Goal: Transaction & Acquisition: Purchase product/service

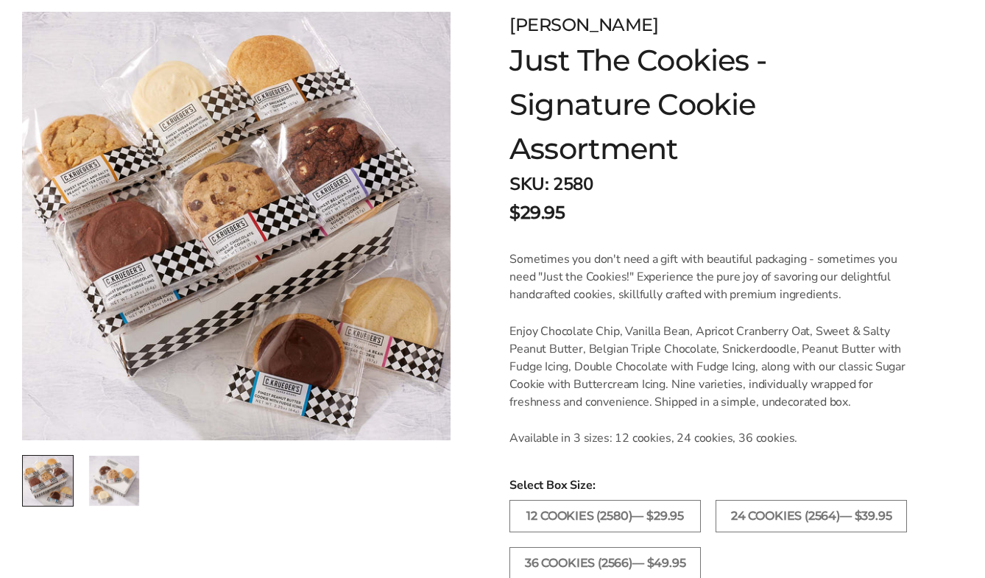
scroll to position [294, 0]
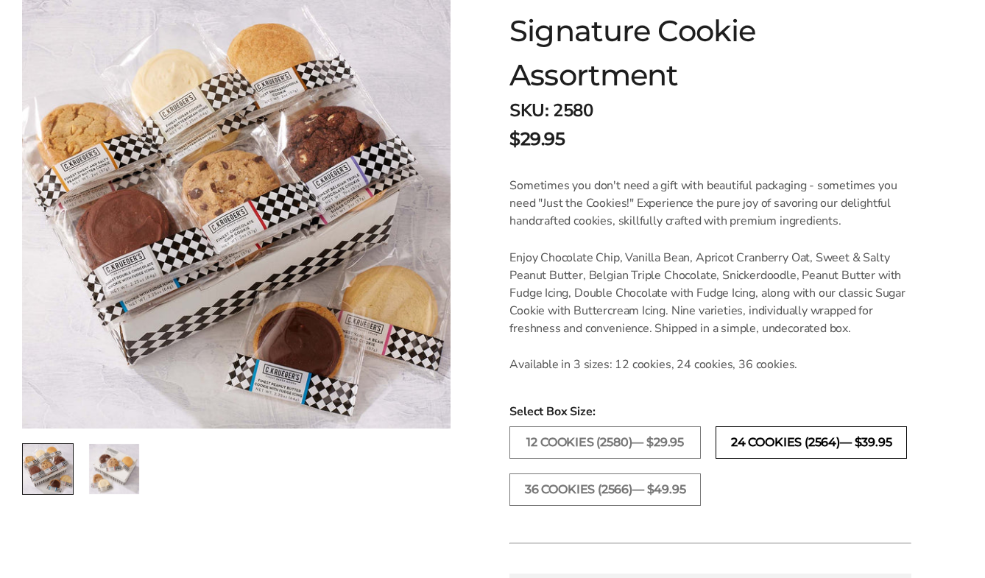
click at [739, 441] on label "24 COOKIES (2564)— $39.95" at bounding box center [810, 442] width 191 height 32
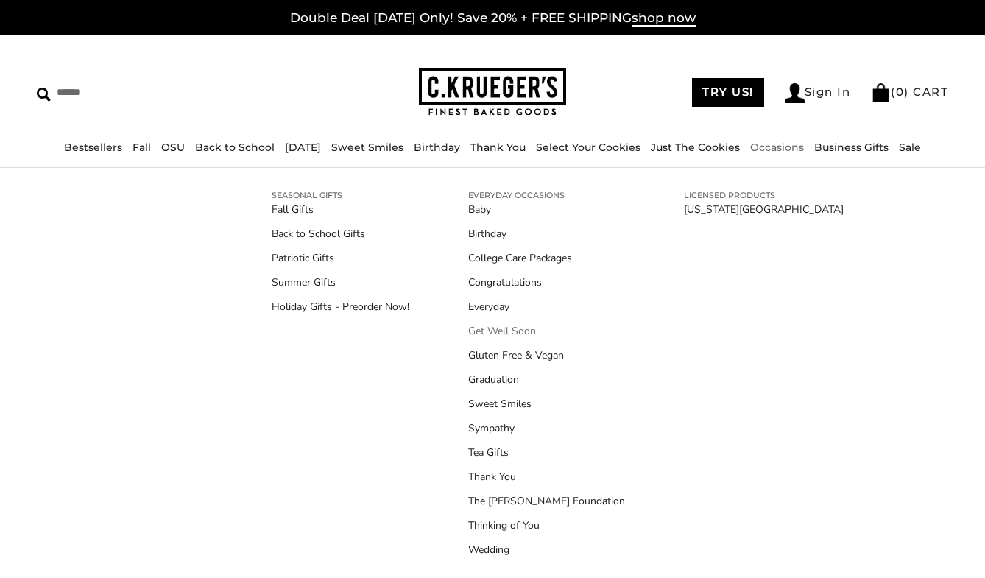
click at [491, 328] on link "Get Well Soon" at bounding box center [546, 330] width 157 height 15
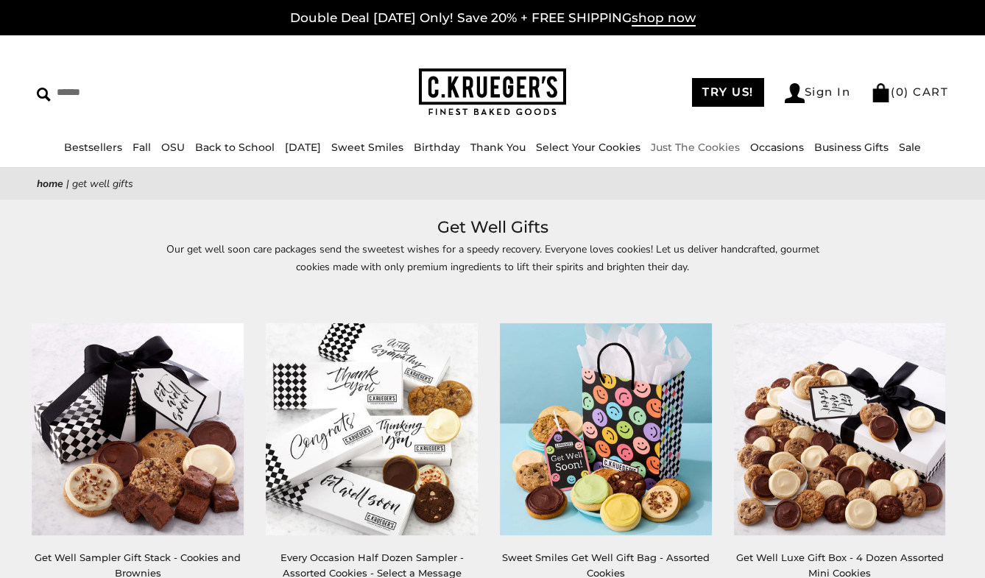
click at [707, 146] on link "Just The Cookies" at bounding box center [695, 147] width 89 height 13
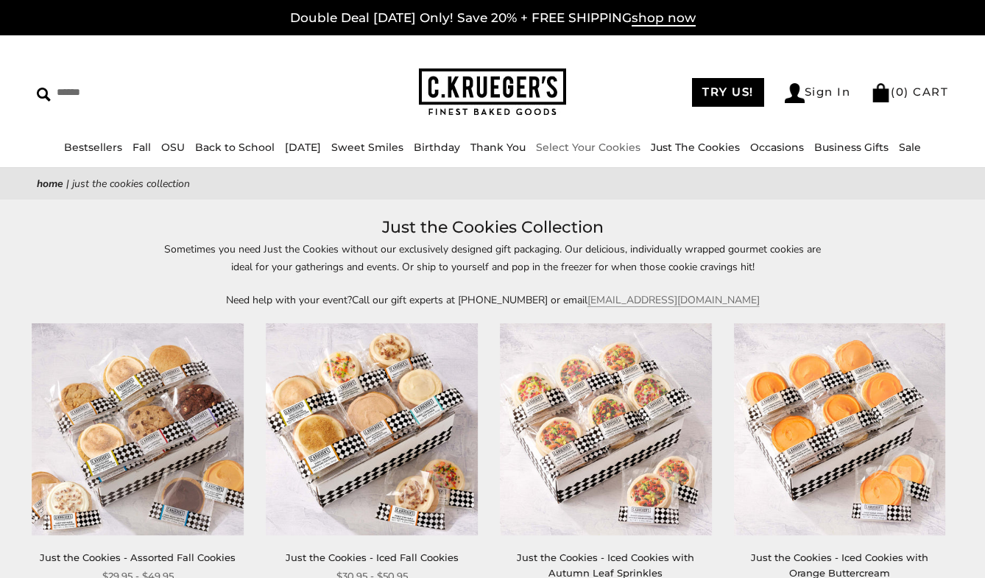
click at [606, 151] on link "Select Your Cookies" at bounding box center [588, 147] width 105 height 13
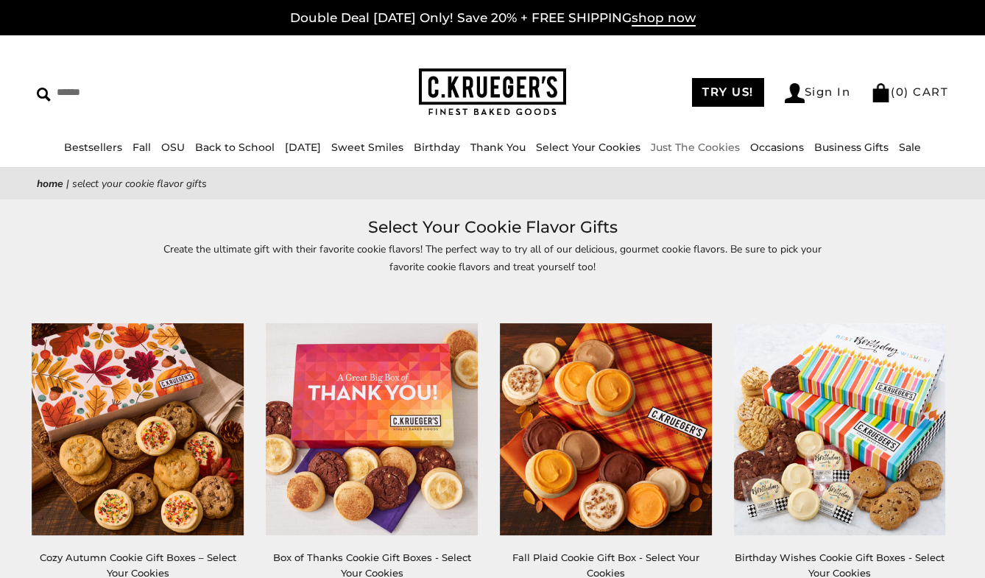
click at [713, 146] on link "Just The Cookies" at bounding box center [695, 147] width 89 height 13
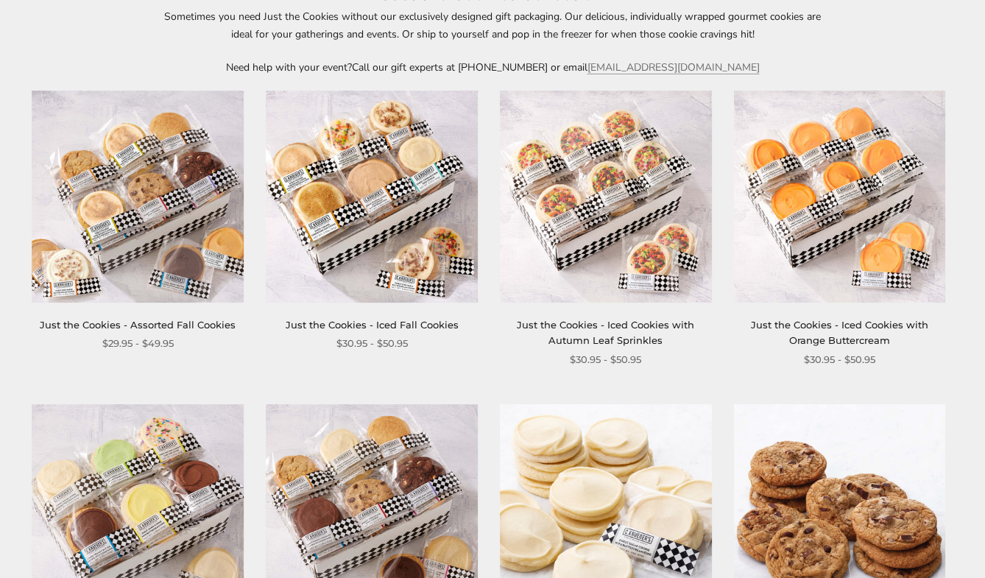
scroll to position [221, 0]
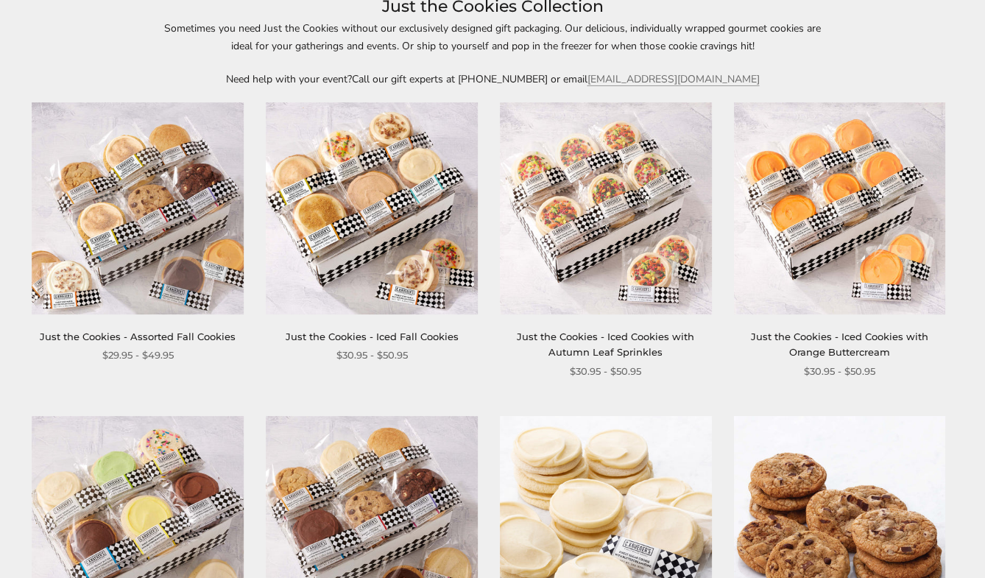
click at [187, 339] on link "Just the Cookies - Assorted Fall Cookies" at bounding box center [138, 336] width 196 height 12
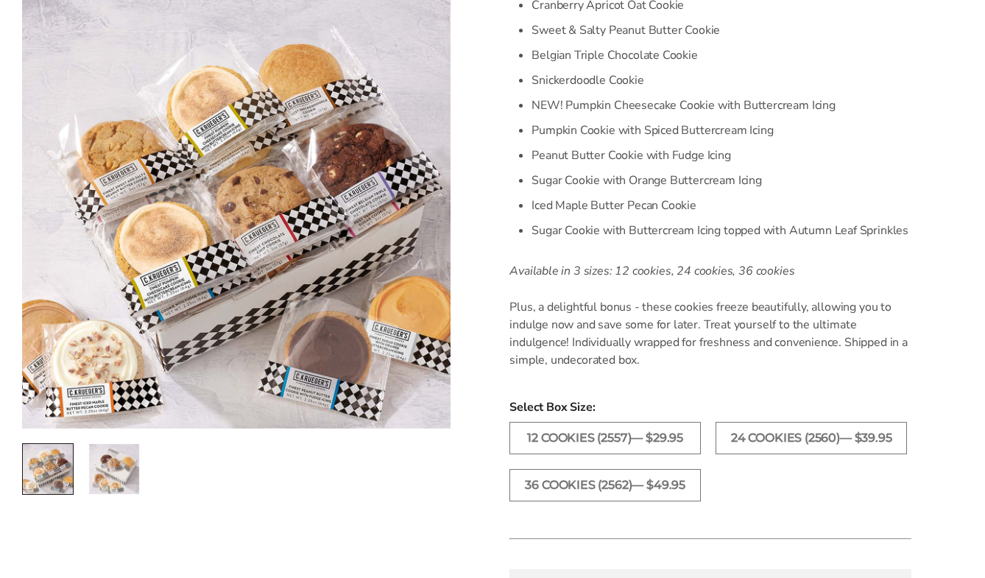
scroll to position [589, 0]
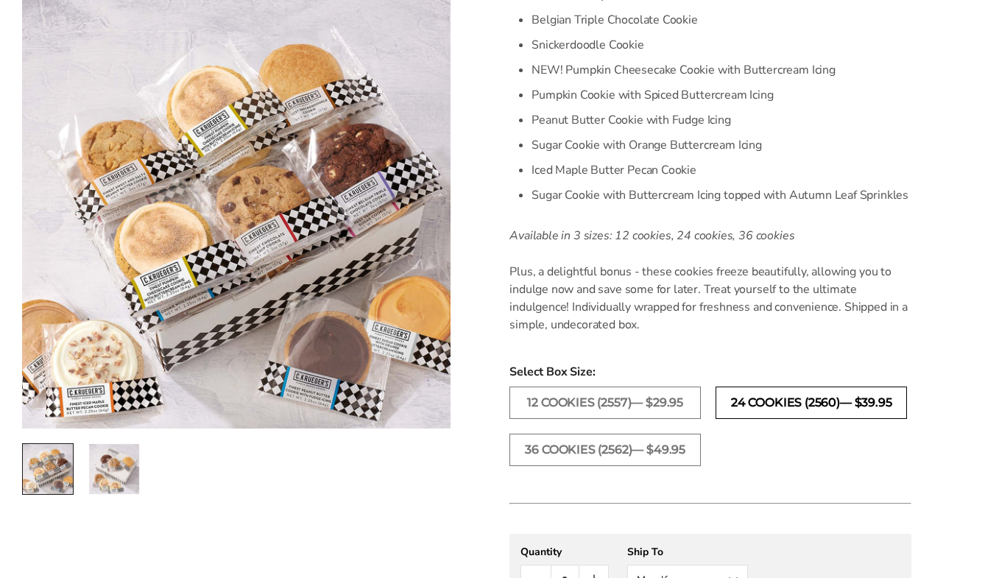
click at [840, 401] on label "24 COOKIES (2560)— $39.95" at bounding box center [810, 402] width 191 height 32
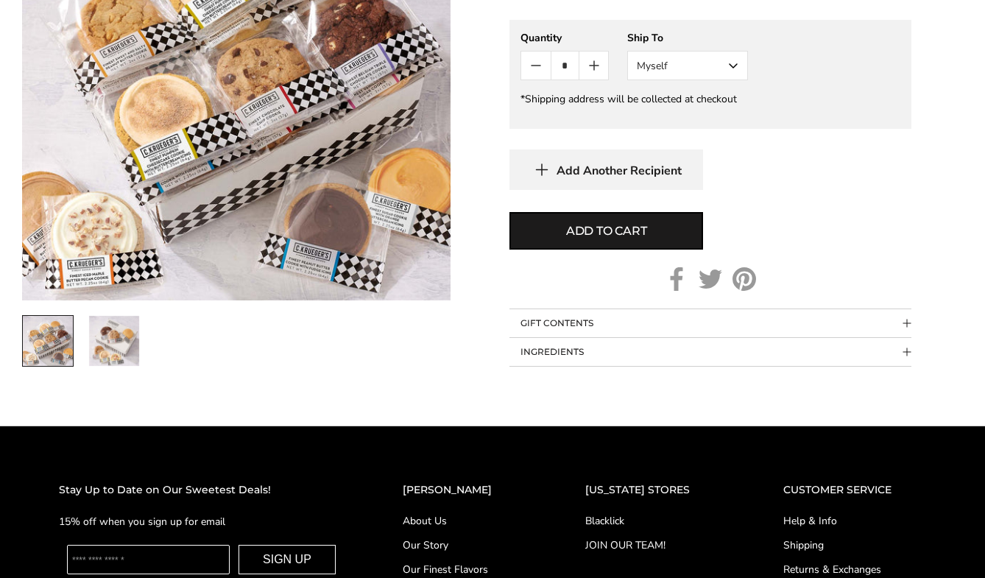
scroll to position [1104, 0]
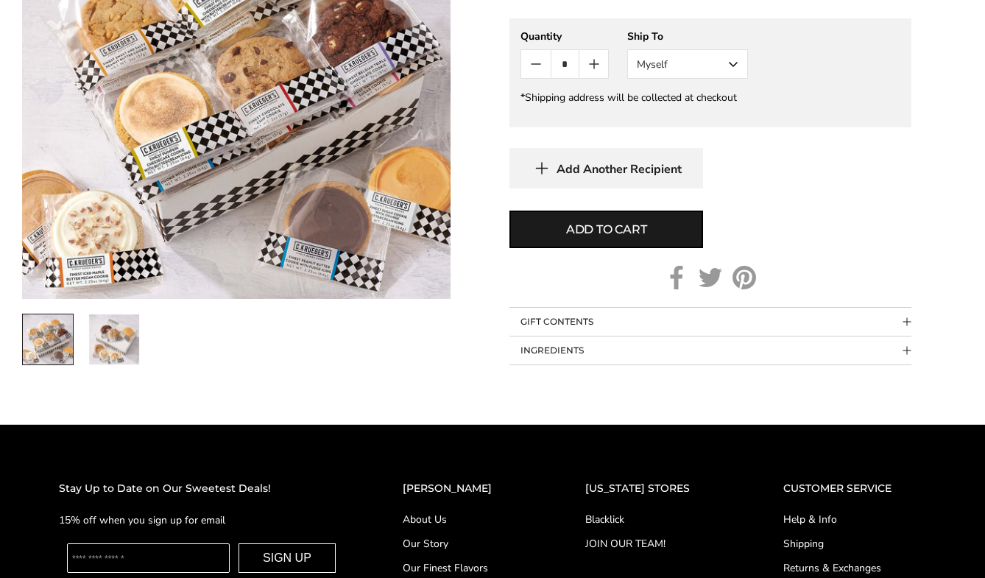
click at [910, 319] on span "Collapsible block button" at bounding box center [907, 322] width 8 height 8
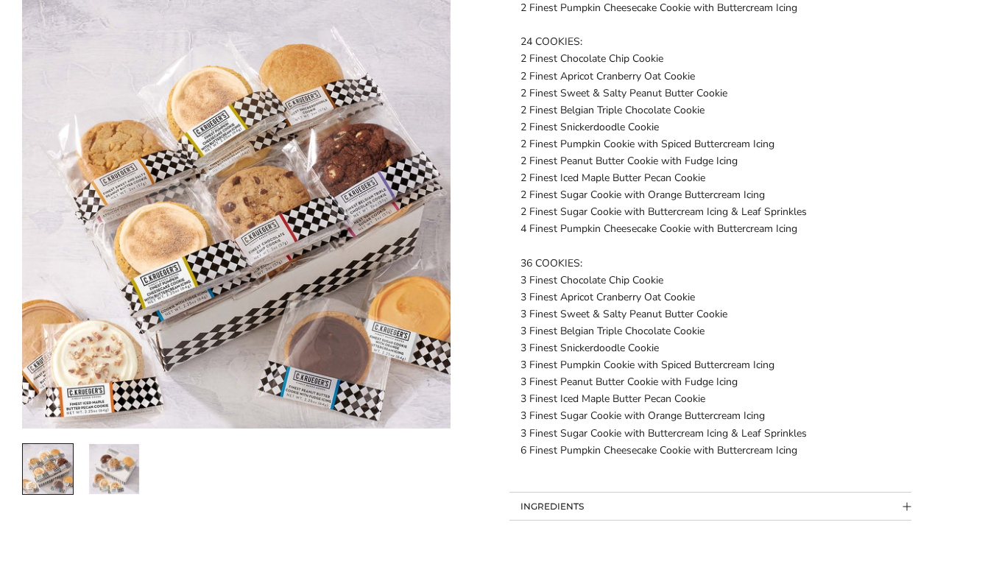
scroll to position [1619, 0]
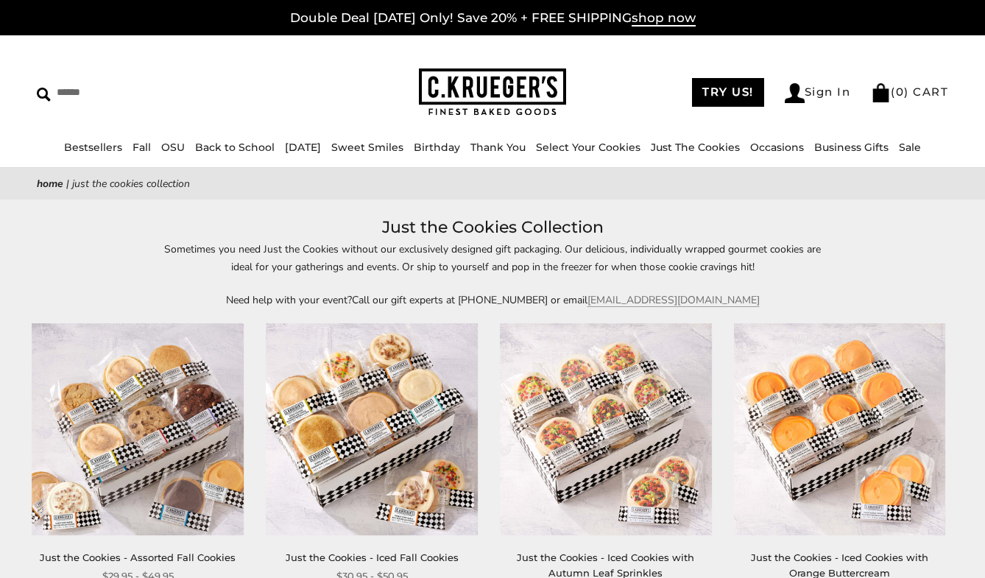
scroll to position [220, 0]
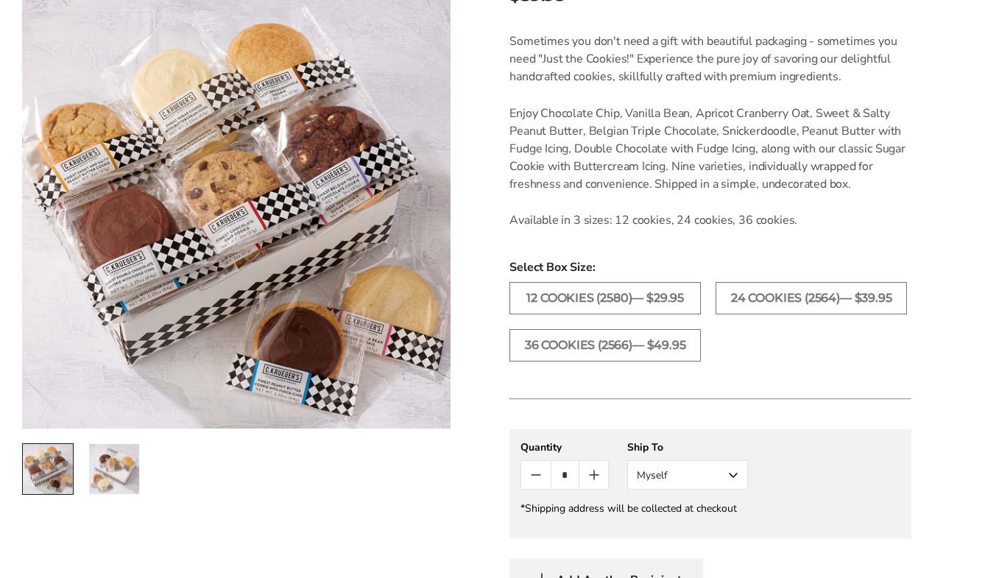
scroll to position [442, 0]
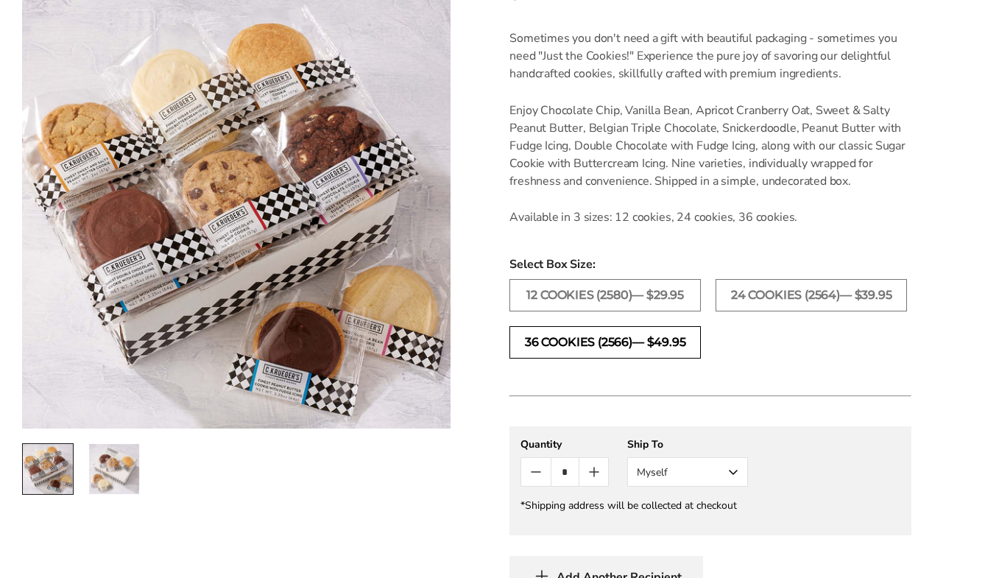
click at [615, 337] on label "36 COOKIES (2566)— $49.95" at bounding box center [604, 342] width 191 height 32
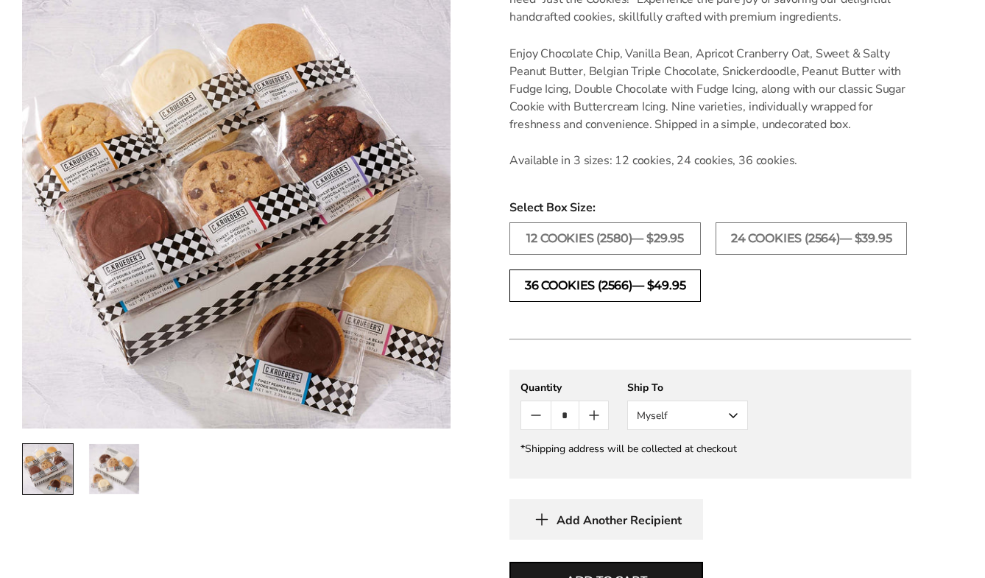
scroll to position [589, 0]
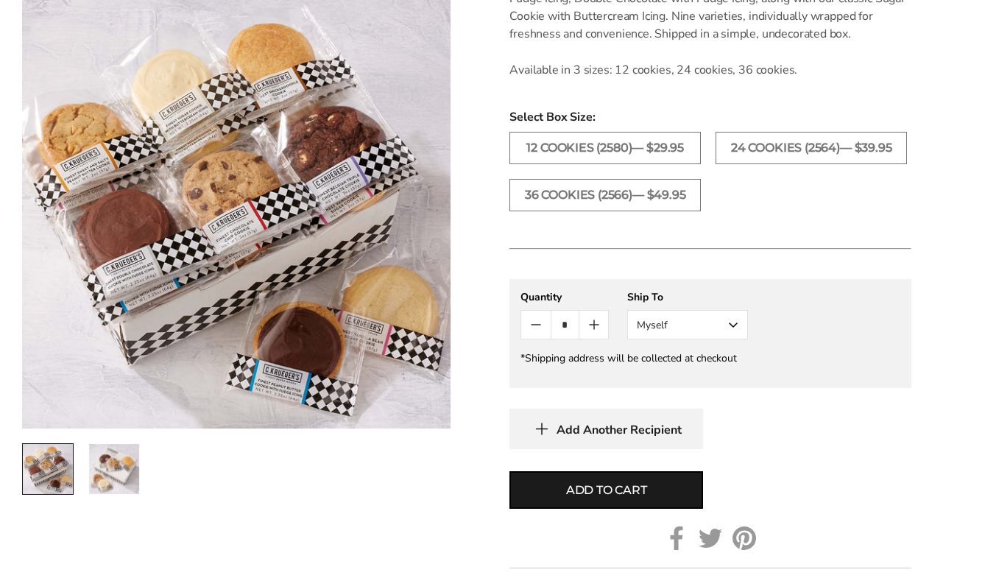
click at [710, 322] on button "Myself" at bounding box center [687, 324] width 121 height 29
click at [693, 375] on button "Other Recipient" at bounding box center [687, 379] width 119 height 26
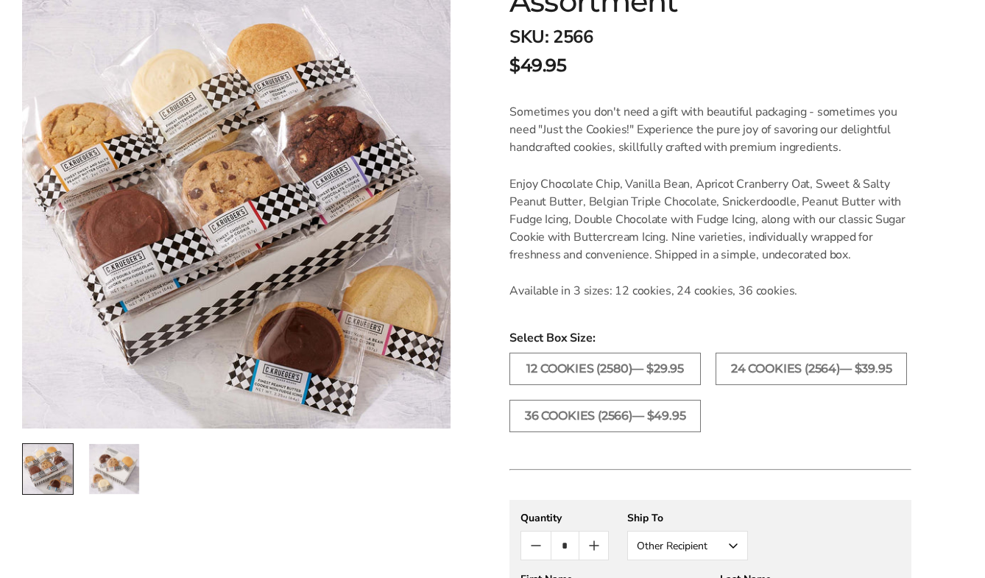
scroll to position [147, 0]
